Goal: Information Seeking & Learning: Learn about a topic

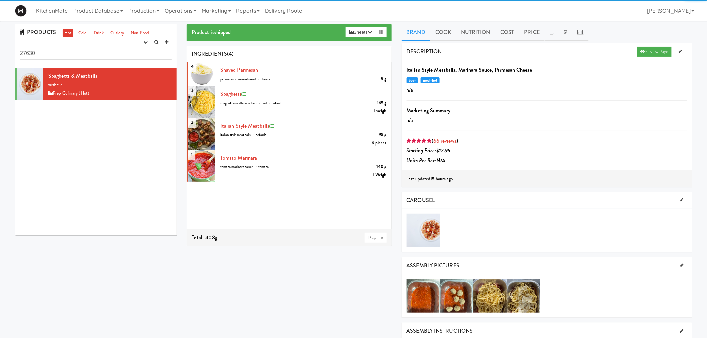
drag, startPoint x: 96, startPoint y: 55, endPoint x: 2, endPoint y: 56, distance: 93.9
click at [2, 56] on div "PRODUCTS Hot Cold Drink Cutlery Non-Food experimenting finalized shipped discon…" at bounding box center [353, 307] width 707 height 566
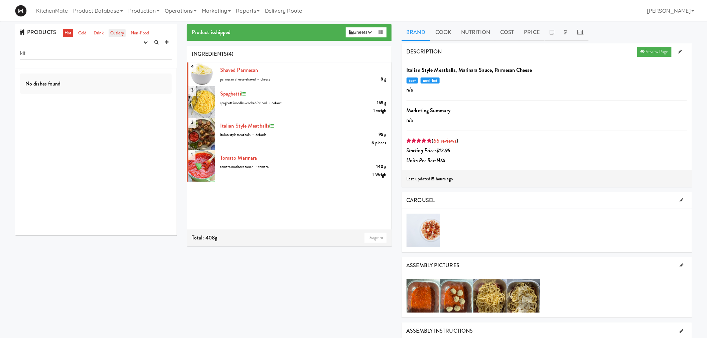
type input "kit"
click at [118, 32] on link "Cutlery" at bounding box center [117, 33] width 17 height 8
click at [134, 31] on link "Non-Food" at bounding box center [140, 33] width 22 height 8
click at [73, 52] on input "kit" at bounding box center [96, 53] width 152 height 12
click at [142, 41] on button "button" at bounding box center [145, 42] width 11 height 10
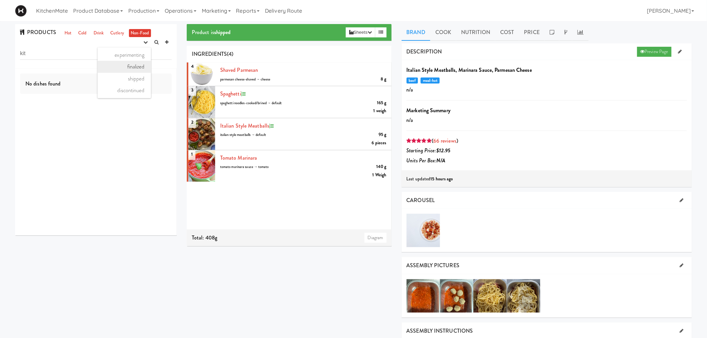
click at [119, 66] on link "finalized" at bounding box center [124, 67] width 53 height 12
click at [110, 6] on link "Product Database" at bounding box center [98, 10] width 55 height 21
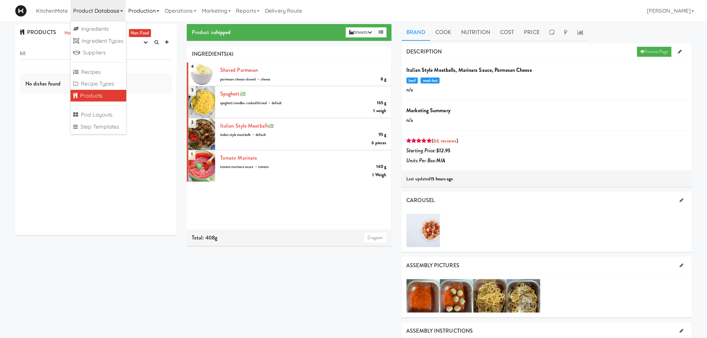
click at [131, 9] on link "Production" at bounding box center [144, 10] width 36 height 21
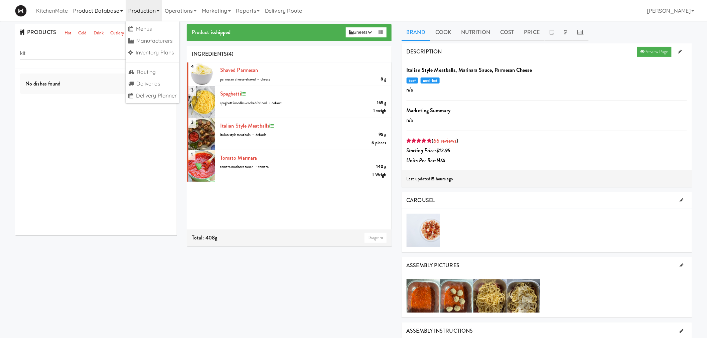
click at [104, 10] on link "Product Database" at bounding box center [98, 10] width 55 height 21
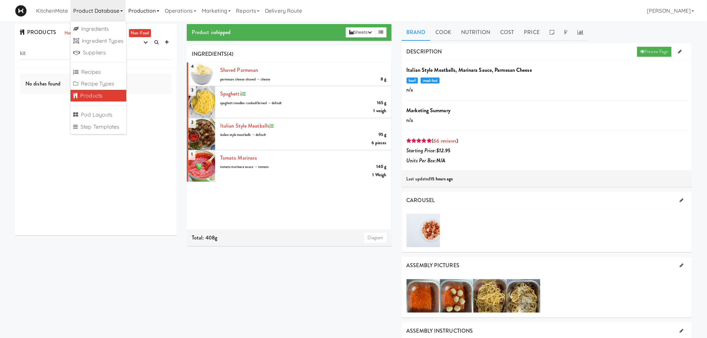
click at [148, 15] on link "Production" at bounding box center [144, 10] width 36 height 21
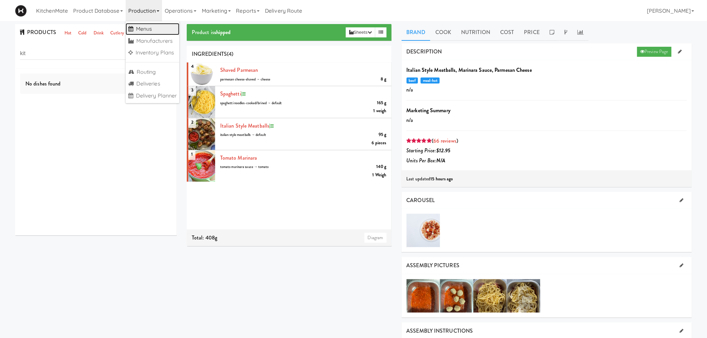
click at [158, 28] on link "Menus" at bounding box center [153, 29] width 54 height 12
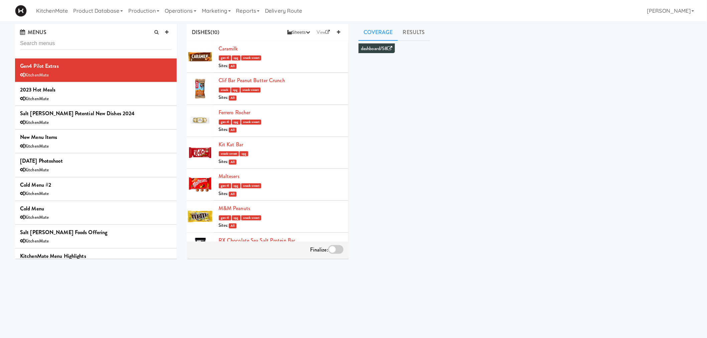
click at [89, 47] on input "text" at bounding box center [96, 43] width 152 height 12
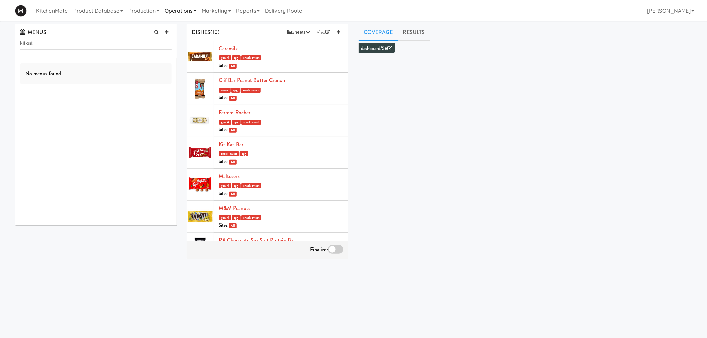
type input "kitkat"
click at [172, 9] on link "Operations" at bounding box center [180, 10] width 37 height 21
click at [160, 12] on link "Production" at bounding box center [144, 10] width 36 height 21
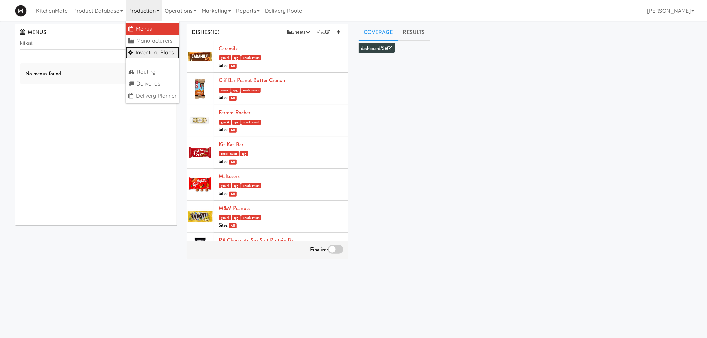
click at [159, 54] on link "Inventory Plans" at bounding box center [153, 53] width 54 height 12
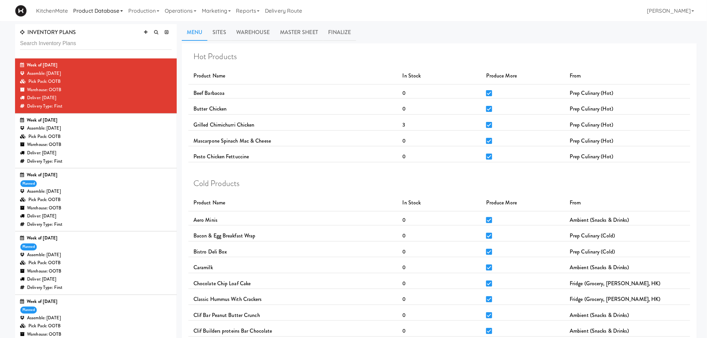
click at [109, 12] on link "Product Database" at bounding box center [98, 10] width 55 height 21
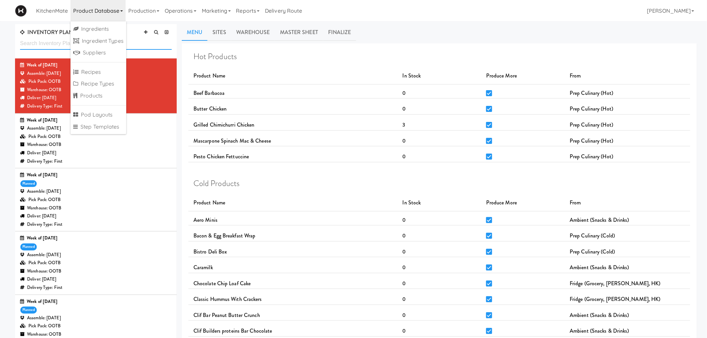
click at [54, 43] on input "text" at bounding box center [96, 43] width 152 height 12
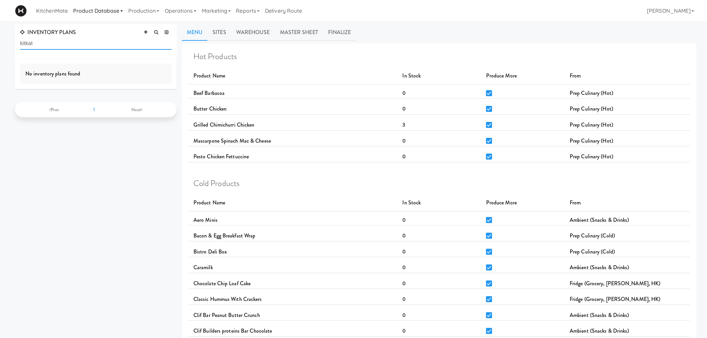
type input "kitkat"
click at [87, 14] on link "Product Database" at bounding box center [98, 10] width 55 height 21
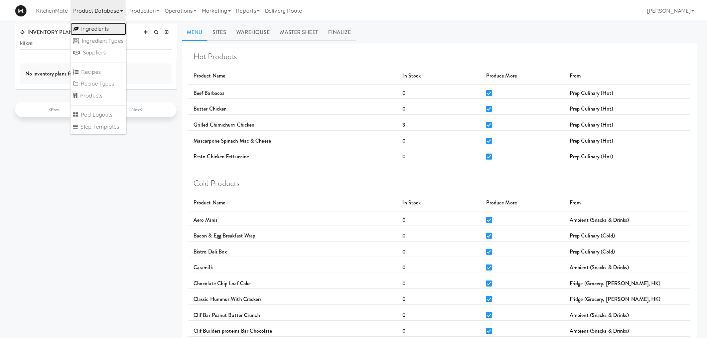
click at [96, 33] on link "Ingredients" at bounding box center [99, 29] width 56 height 12
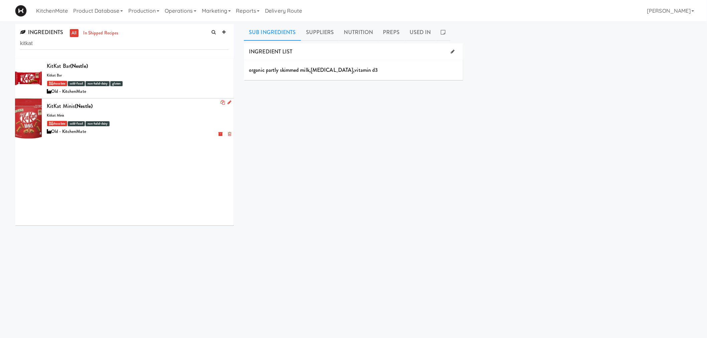
type input "kitkat"
click at [31, 119] on div at bounding box center [28, 119] width 27 height 40
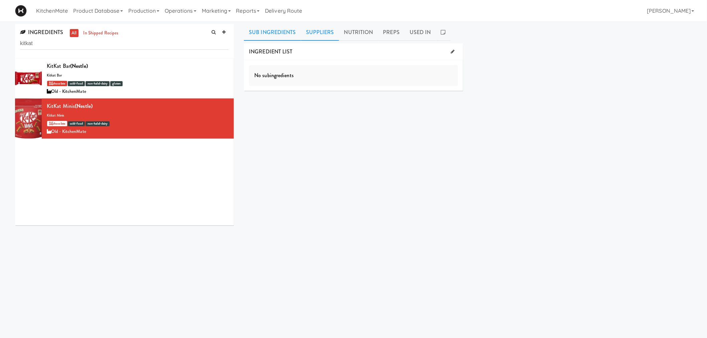
click at [308, 31] on link "Suppliers" at bounding box center [320, 32] width 38 height 17
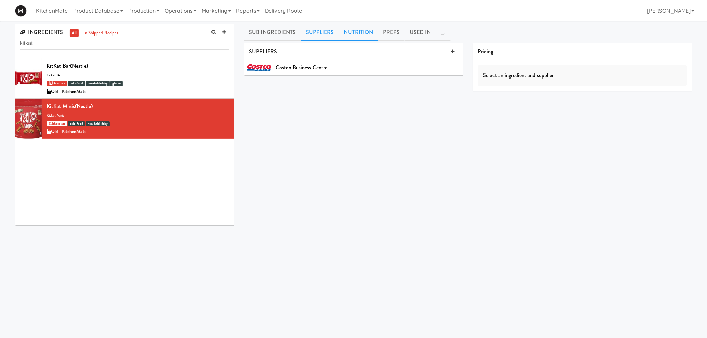
click at [351, 34] on link "Nutrition" at bounding box center [358, 32] width 39 height 17
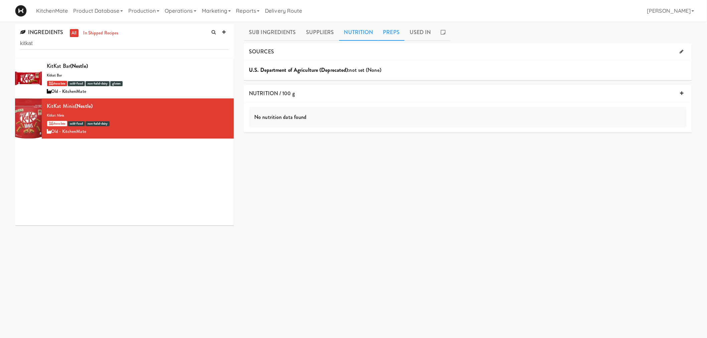
click at [393, 35] on link "Preps" at bounding box center [391, 32] width 27 height 17
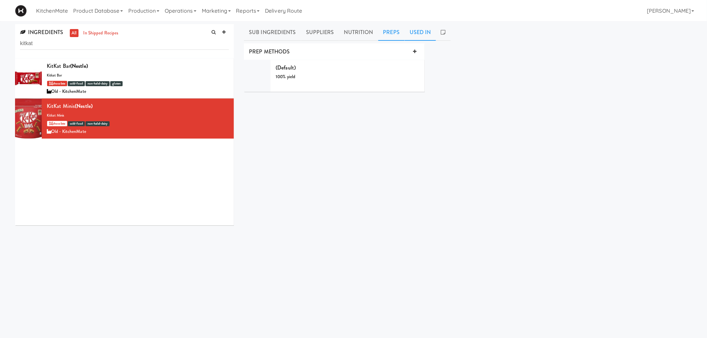
click at [411, 32] on link "Used In" at bounding box center [420, 32] width 31 height 17
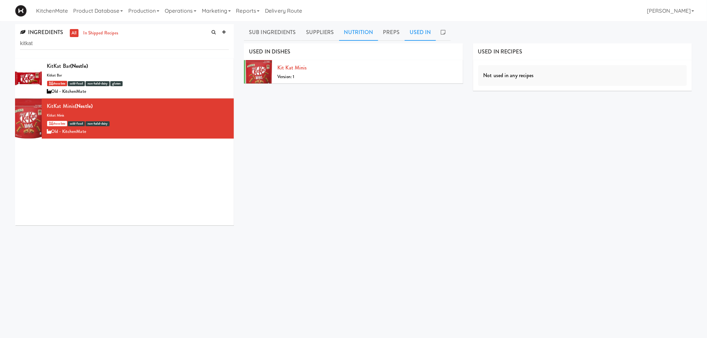
click at [353, 32] on link "Nutrition" at bounding box center [358, 32] width 39 height 17
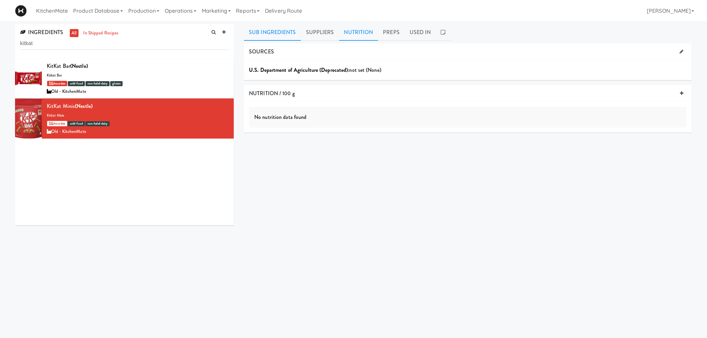
click at [274, 33] on link "Sub Ingredients" at bounding box center [272, 32] width 57 height 17
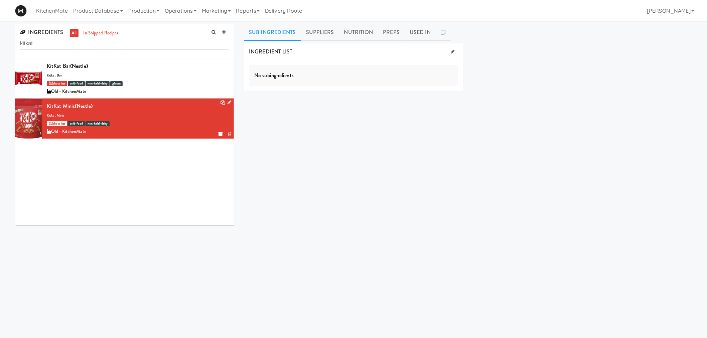
click at [29, 112] on div at bounding box center [28, 119] width 27 height 40
click at [228, 103] on icon at bounding box center [230, 102] width 4 height 4
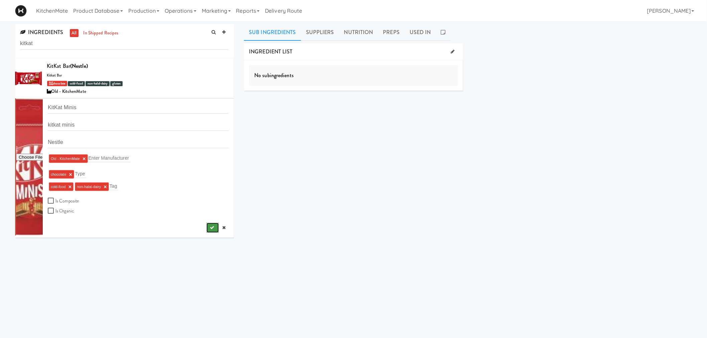
click at [207, 230] on button "submit" at bounding box center [213, 228] width 12 height 10
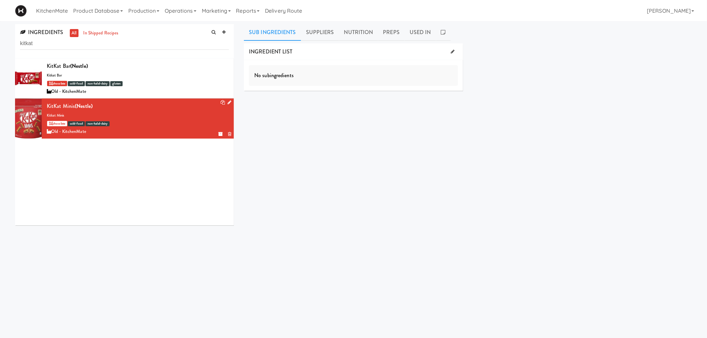
click at [25, 113] on div at bounding box center [28, 119] width 27 height 40
click at [156, 13] on link "Production" at bounding box center [144, 10] width 36 height 21
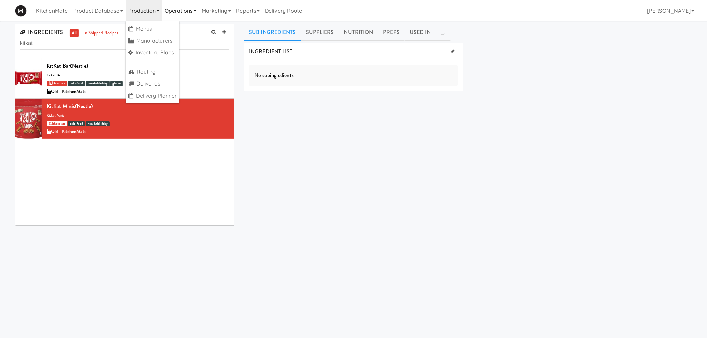
click at [171, 17] on link "Operations" at bounding box center [180, 10] width 37 height 21
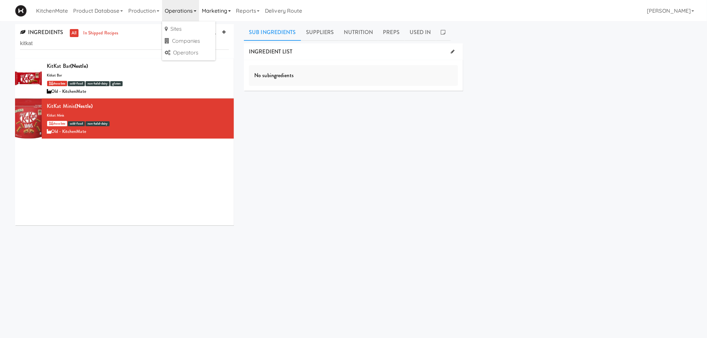
click at [202, 12] on link "Marketing" at bounding box center [216, 10] width 34 height 21
click at [131, 14] on link "Production" at bounding box center [144, 10] width 36 height 21
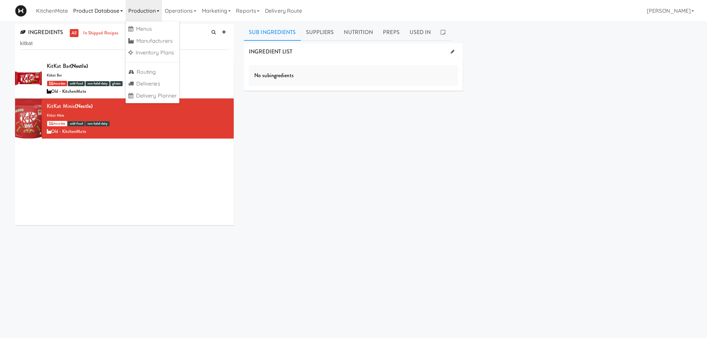
click at [106, 17] on link "Product Database" at bounding box center [98, 10] width 55 height 21
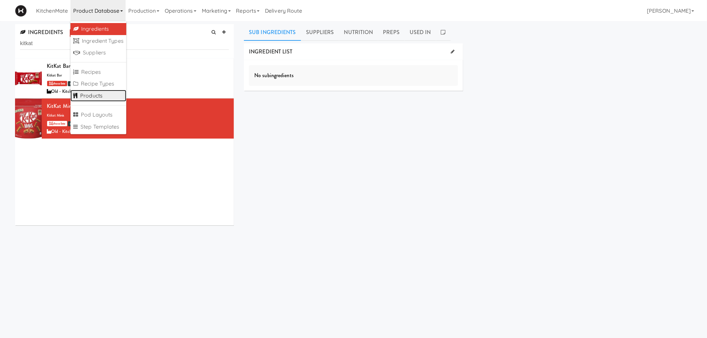
click at [107, 94] on link "Products" at bounding box center [99, 96] width 56 height 12
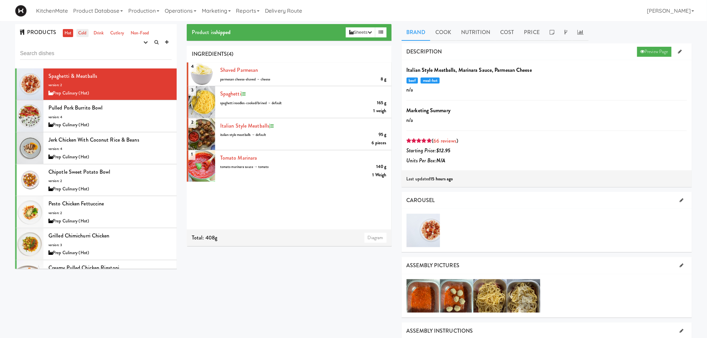
click at [85, 34] on link "Cold" at bounding box center [83, 33] width 12 height 8
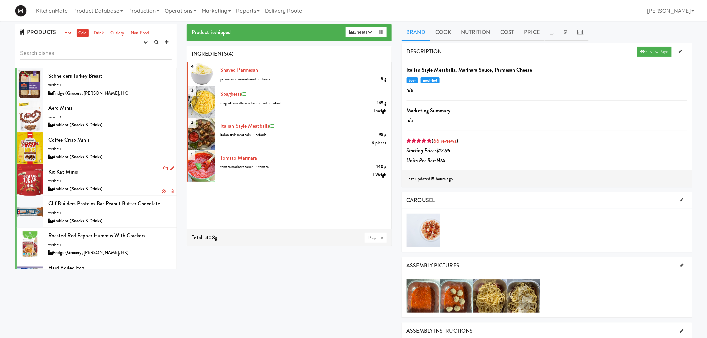
click at [39, 171] on div at bounding box center [30, 180] width 27 height 32
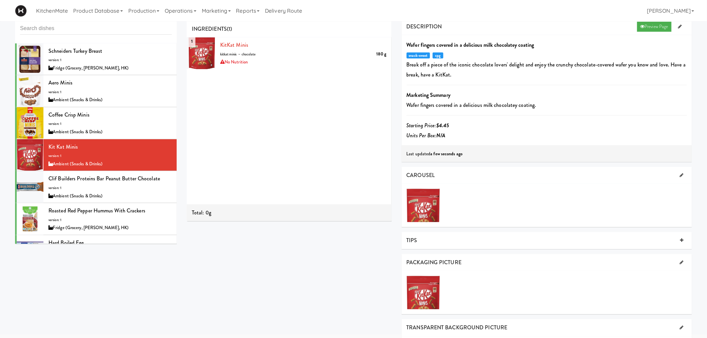
scroll to position [37, 0]
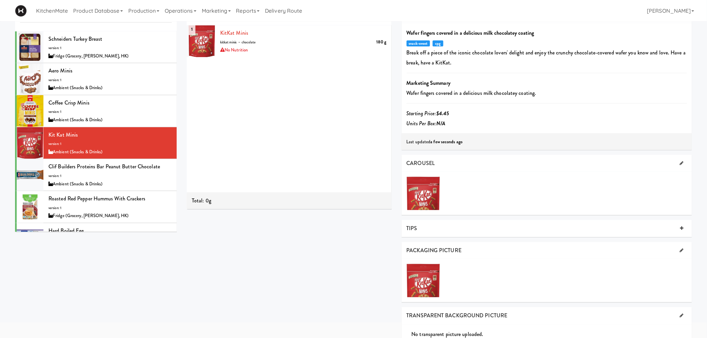
click at [419, 194] on div at bounding box center [423, 193] width 33 height 33
click at [425, 286] on div at bounding box center [423, 280] width 33 height 33
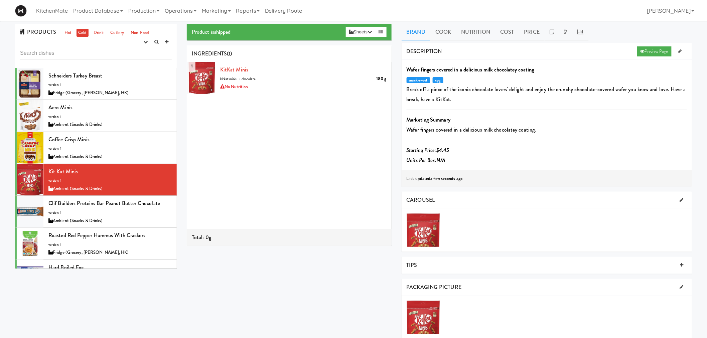
scroll to position [0, 0]
click at [450, 38] on link "Cook" at bounding box center [444, 32] width 26 height 17
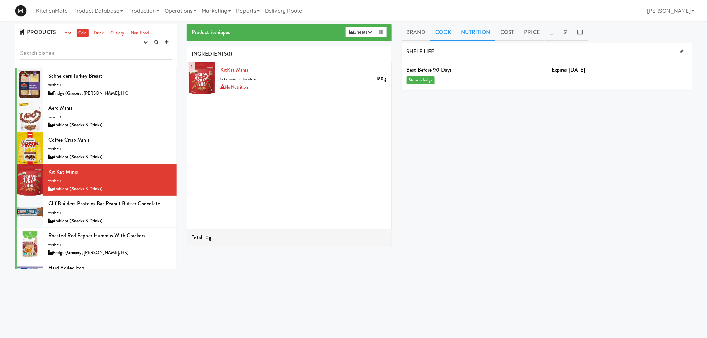
click at [487, 37] on link "Nutrition" at bounding box center [475, 32] width 39 height 17
click at [500, 34] on link "Cost" at bounding box center [507, 32] width 24 height 17
